Goal: Transaction & Acquisition: Download file/media

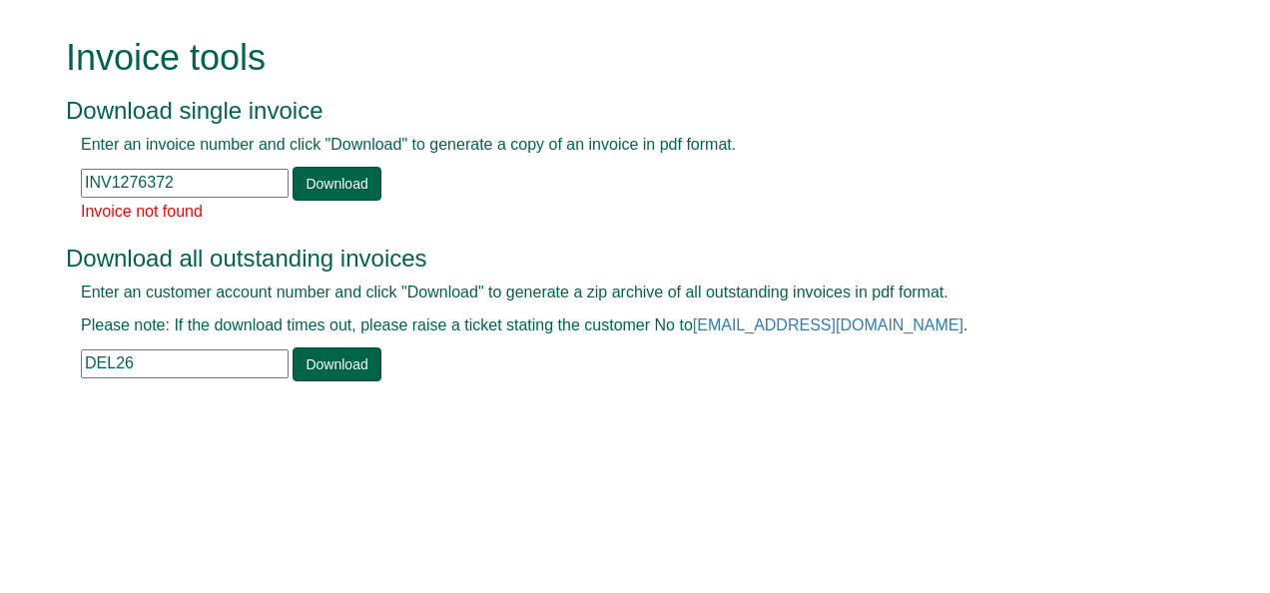
drag, startPoint x: 209, startPoint y: 180, endPoint x: 79, endPoint y: 180, distance: 129.8
click at [79, 180] on div "Enter an invoice number and click "Download" to generate a copy of an invoice i…" at bounding box center [613, 167] width 1094 height 67
paste input "INV1276372"
type input "INV1276372"
click at [325, 186] on link "Download" at bounding box center [337, 184] width 88 height 34
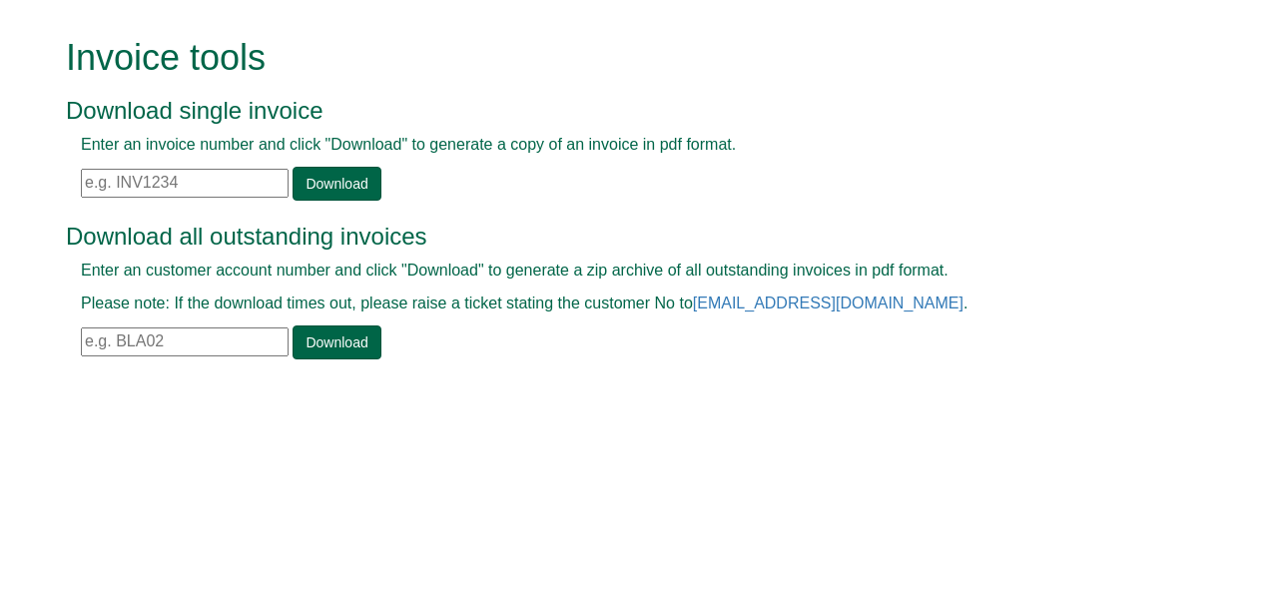
click at [85, 178] on input "text" at bounding box center [185, 183] width 208 height 29
paste input "INV1353683"
type input "INV1353683"
click at [328, 184] on link "Download" at bounding box center [337, 184] width 88 height 34
click at [88, 180] on input "text" at bounding box center [185, 183] width 208 height 29
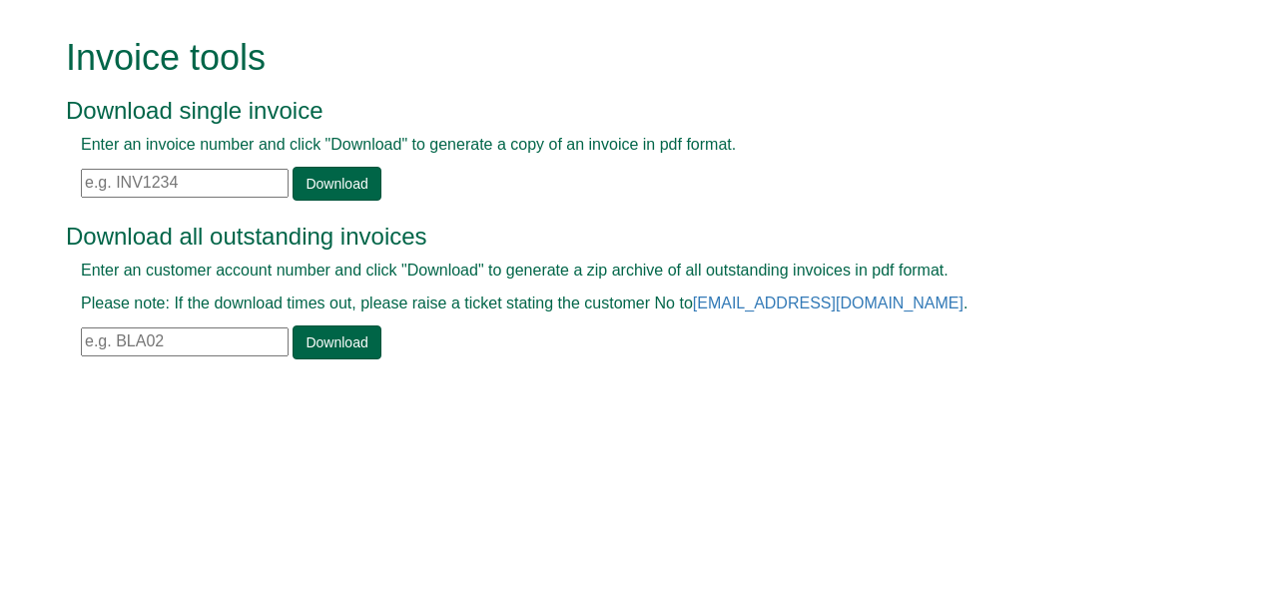
paste input "INV1353683"
type input "INV1353683"
click at [330, 178] on link "Download" at bounding box center [337, 184] width 88 height 34
